Goal: Find specific page/section: Find specific page/section

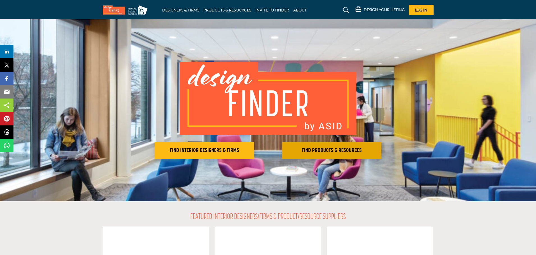
click at [328, 151] on h2 "FIND PRODUCTS & RESOURCES" at bounding box center [332, 151] width 96 height 7
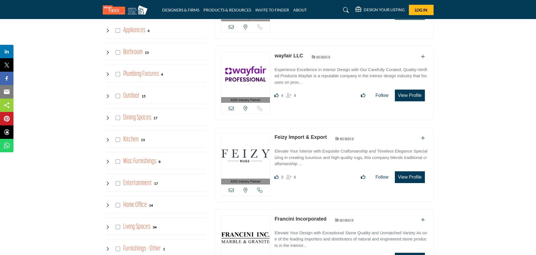
scroll to position [449, 0]
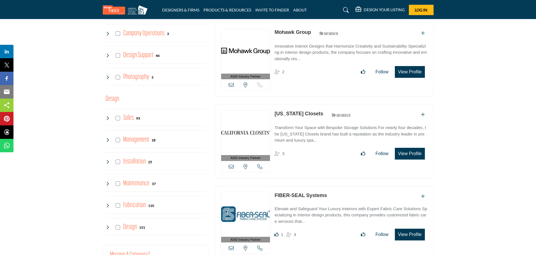
scroll to position [1234, 0]
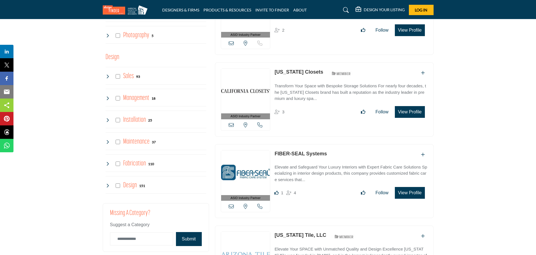
click at [108, 76] on icon at bounding box center [107, 76] width 4 height 4
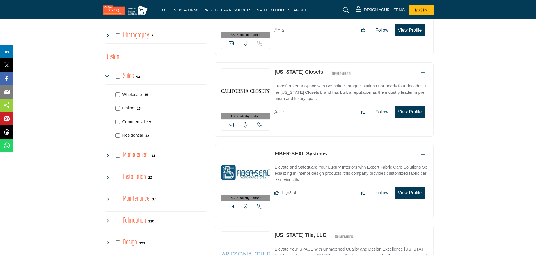
click at [137, 120] on p "Commercial" at bounding box center [133, 122] width 22 height 6
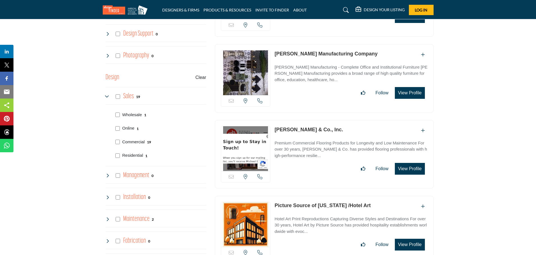
scroll to position [1186, 0]
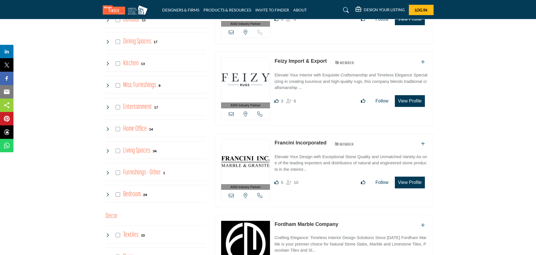
scroll to position [533, 0]
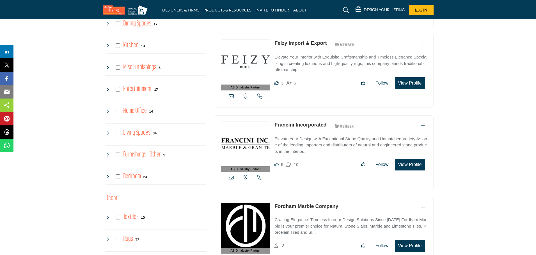
click at [109, 155] on icon at bounding box center [107, 155] width 4 height 4
click at [108, 156] on icon at bounding box center [107, 155] width 4 height 4
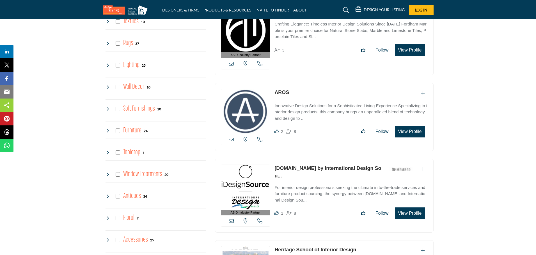
scroll to position [729, 0]
click at [107, 112] on div "Soft Furnishings 10" at bounding box center [133, 109] width 56 height 10
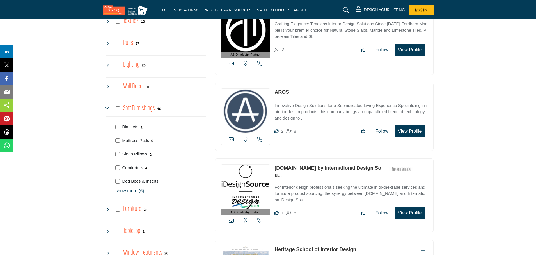
click at [107, 112] on div "Soft Furnishings 10" at bounding box center [133, 109] width 56 height 10
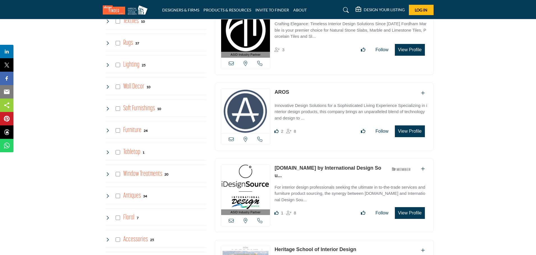
click at [106, 130] on icon at bounding box center [107, 130] width 4 height 4
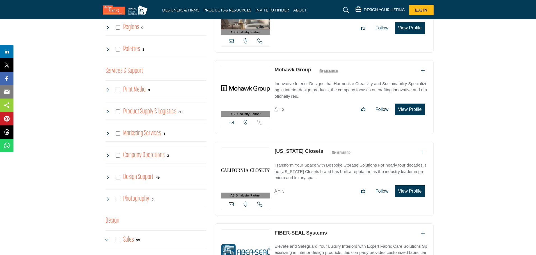
scroll to position [1178, 0]
